Goal: Task Accomplishment & Management: Use online tool/utility

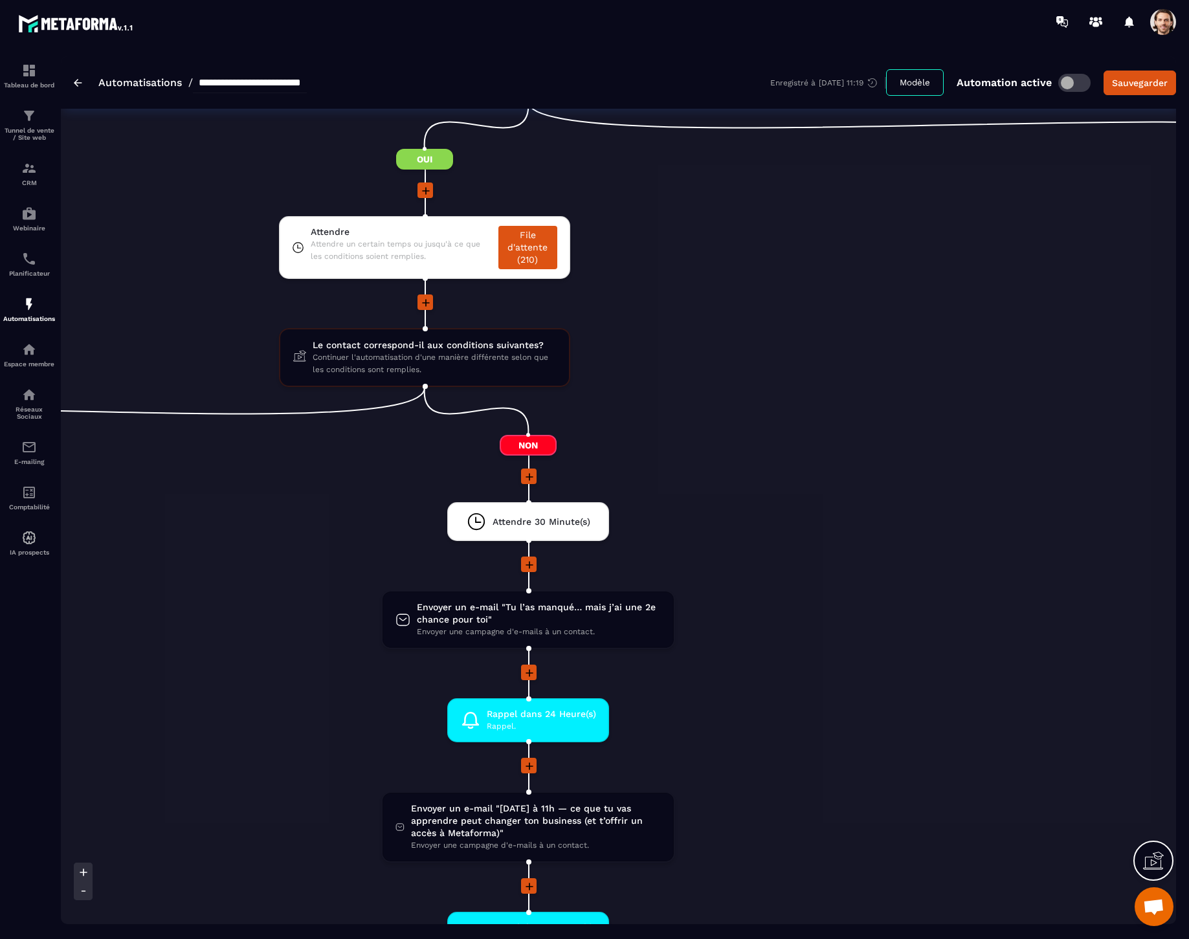
scroll to position [1722, 0]
